Goal: Task Accomplishment & Management: Manage account settings

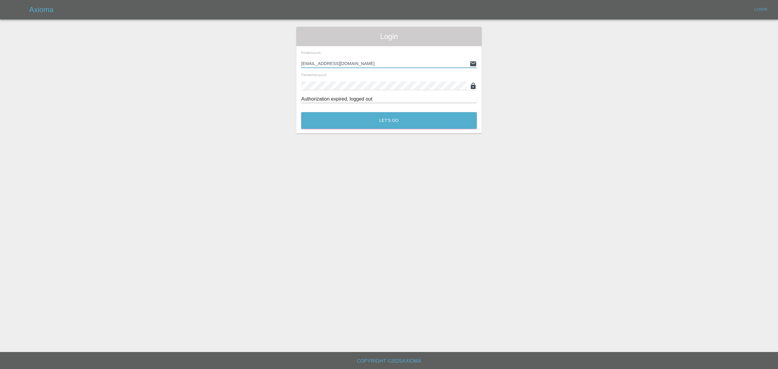
click at [360, 61] on input "[EMAIL_ADDRESS][DOMAIN_NAME]" at bounding box center [384, 63] width 166 height 9
paste input "[EMAIL_ADDRESS][DOMAIN_NAME]"
type input "[EMAIL_ADDRESS][DOMAIN_NAME]"
click at [373, 122] on button "Let's Go" at bounding box center [389, 120] width 176 height 17
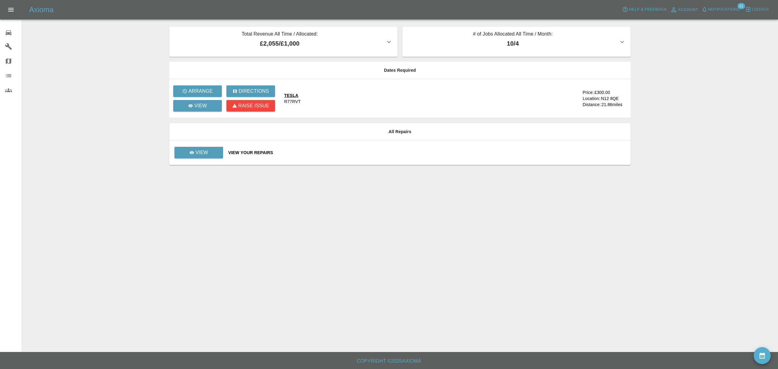
click at [765, 9] on span "Logout" at bounding box center [760, 9] width 17 height 7
